Goal: Find specific page/section: Find specific page/section

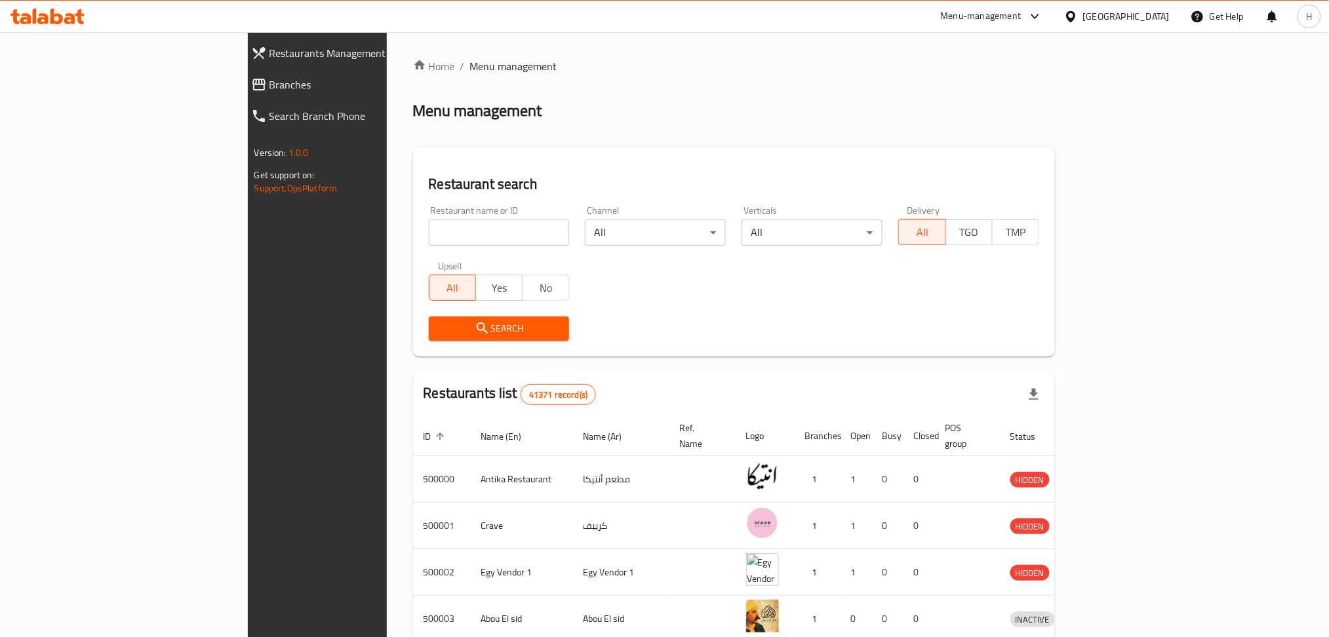
click at [269, 90] on span "Branches" at bounding box center [364, 85] width 190 height 16
click at [269, 87] on span "Branches" at bounding box center [364, 85] width 190 height 16
click at [269, 83] on span "Branches" at bounding box center [364, 85] width 190 height 16
